Goal: Task Accomplishment & Management: Manage account settings

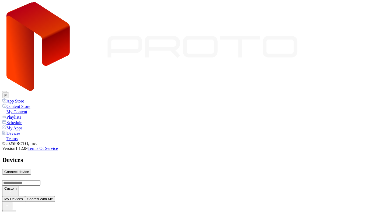
click at [9, 93] on button "P" at bounding box center [5, 96] width 7 height 6
click at [26, 109] on div "My Content" at bounding box center [186, 111] width 368 height 5
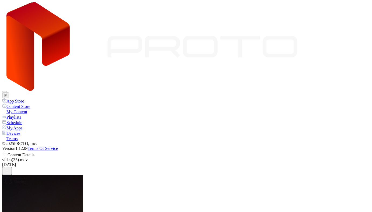
click at [7, 154] on icon at bounding box center [5, 154] width 5 height 0
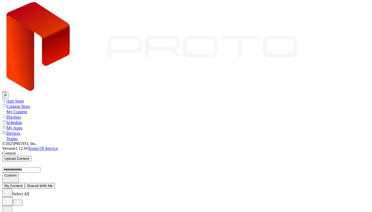
click at [10, 207] on icon "button" at bounding box center [7, 210] width 6 height 6
click at [146, 189] on div "Select All" at bounding box center [186, 197] width 368 height 17
click at [10, 207] on icon "button" at bounding box center [7, 210] width 6 height 6
click at [9, 93] on button "P" at bounding box center [5, 96] width 7 height 6
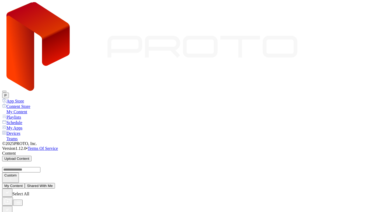
click at [21, 131] on div "Devices" at bounding box center [186, 133] width 368 height 5
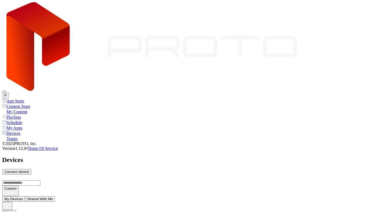
click at [9, 93] on button "P" at bounding box center [5, 96] width 7 height 6
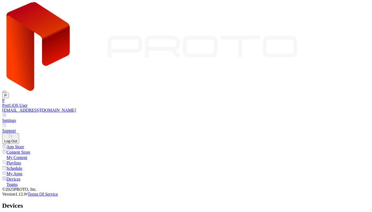
click at [333, 103] on div "Portl iOS User" at bounding box center [186, 105] width 368 height 5
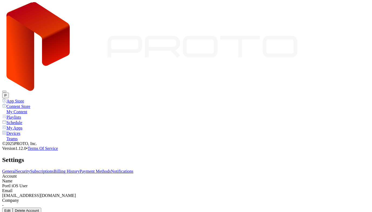
drag, startPoint x: 72, startPoint y: 106, endPoint x: 153, endPoint y: 108, distance: 81.9
click at [153, 169] on div "General Security Subscriptions Billing History Payment Methods Notifications Ac…" at bounding box center [186, 191] width 368 height 44
copy div "[EMAIL_ADDRESS][DOMAIN_NAME]"
click at [21, 131] on div "Devices" at bounding box center [186, 133] width 368 height 5
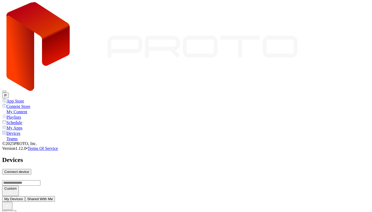
click at [9, 93] on button "P" at bounding box center [5, 96] width 7 height 6
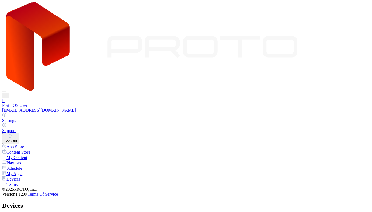
click at [310, 118] on div "Settings" at bounding box center [186, 120] width 368 height 5
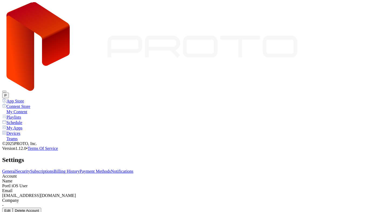
drag, startPoint x: 73, startPoint y: 108, endPoint x: 168, endPoint y: 107, distance: 95.1
click at [168, 193] on div "[EMAIL_ADDRESS][DOMAIN_NAME]" at bounding box center [186, 195] width 368 height 5
copy div "[EMAIL_ADDRESS][DOMAIN_NAME]"
click at [28, 109] on div "My Content" at bounding box center [186, 111] width 368 height 5
